Goal: Information Seeking & Learning: Learn about a topic

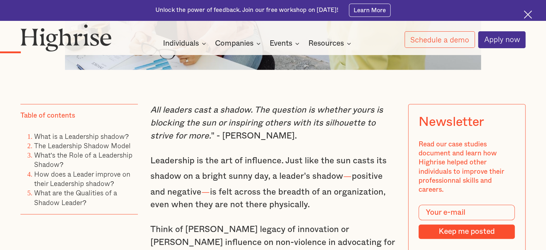
scroll to position [467, 0]
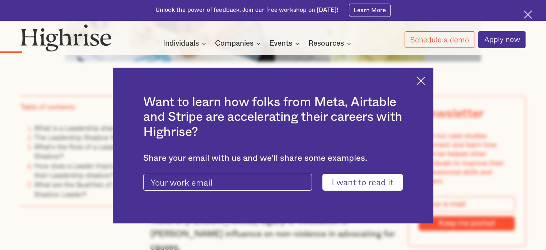
click at [424, 81] on img at bounding box center [421, 80] width 8 height 8
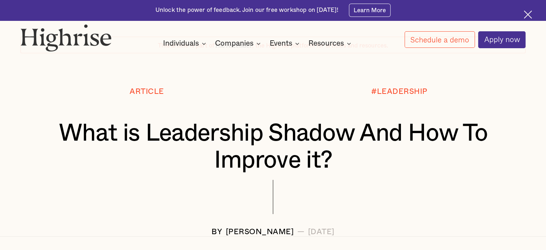
scroll to position [0, 0]
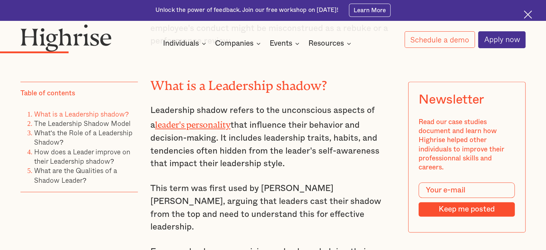
scroll to position [790, 0]
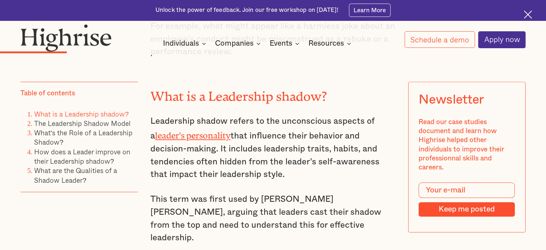
drag, startPoint x: 150, startPoint y: 109, endPoint x: 255, endPoint y: 161, distance: 116.4
click at [255, 161] on p "Leadership shadow refers to the unconscious aspects of a leader's personality t…" at bounding box center [272, 148] width 245 height 66
copy p "Leadership shadow refers to the unconscious aspects of a leader's personality t…"
